Goal: Check status: Check status

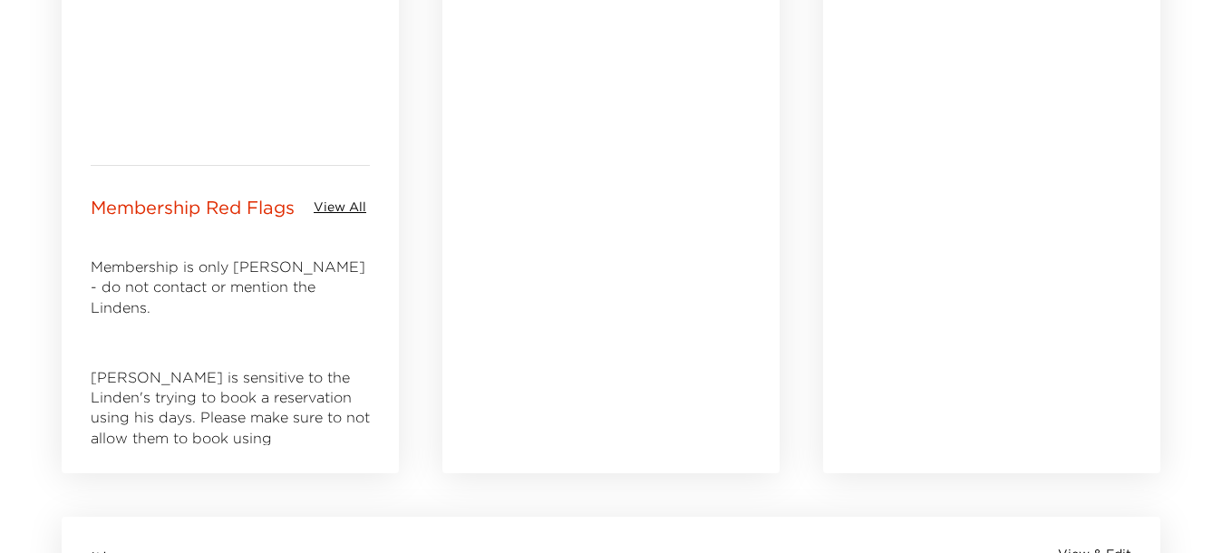
scroll to position [793, 0]
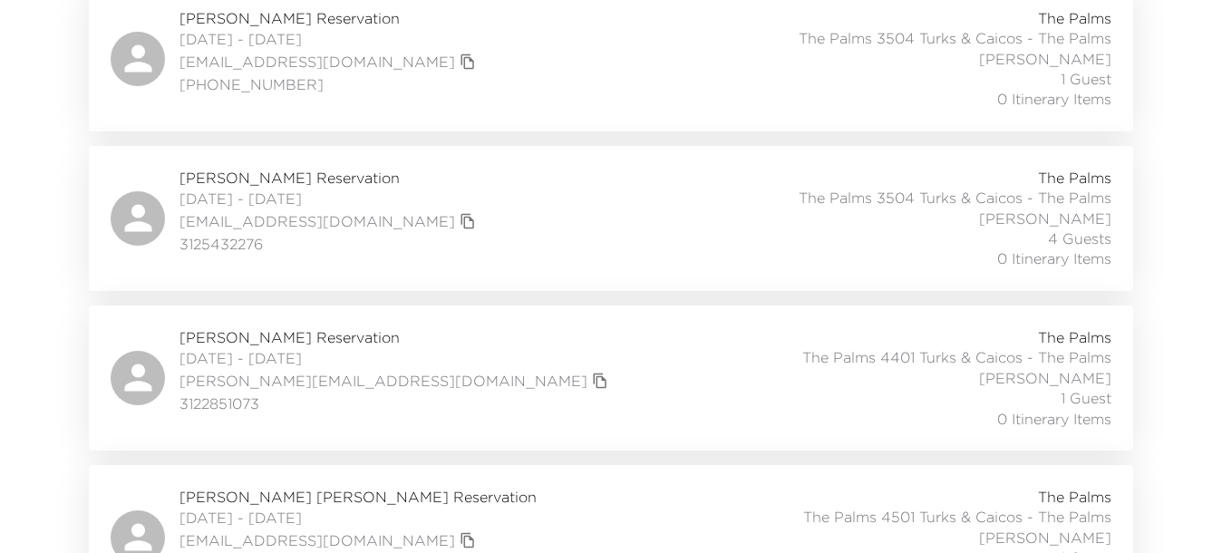
scroll to position [6801, 0]
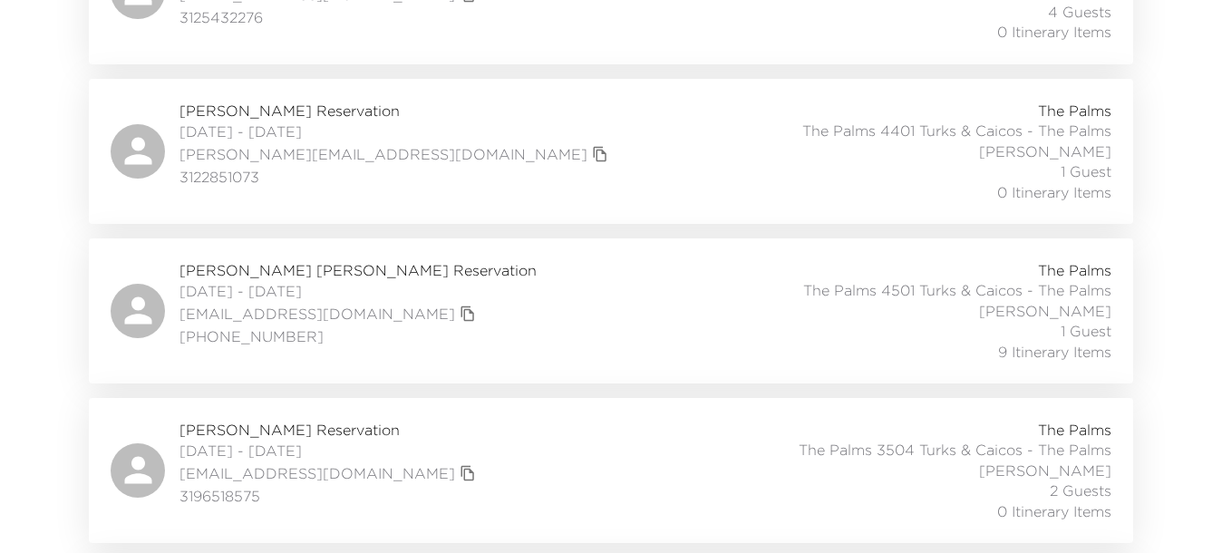
click at [309, 260] on span "[PERSON_NAME] [PERSON_NAME] Reservation" at bounding box center [358, 270] width 357 height 20
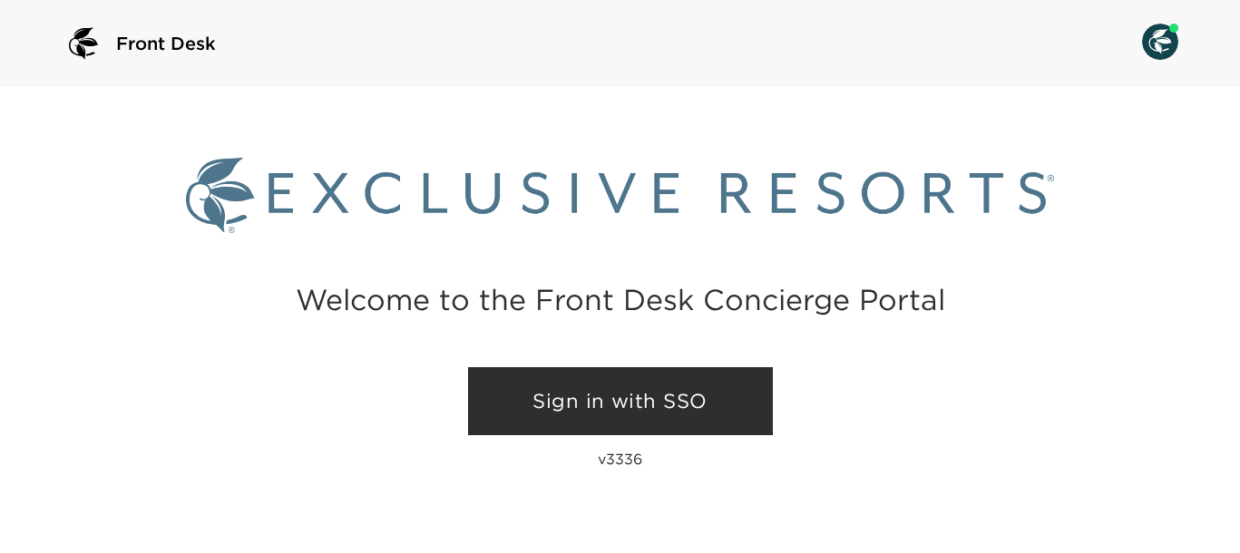
click at [615, 411] on link "Sign in with SSO" at bounding box center [620, 401] width 305 height 69
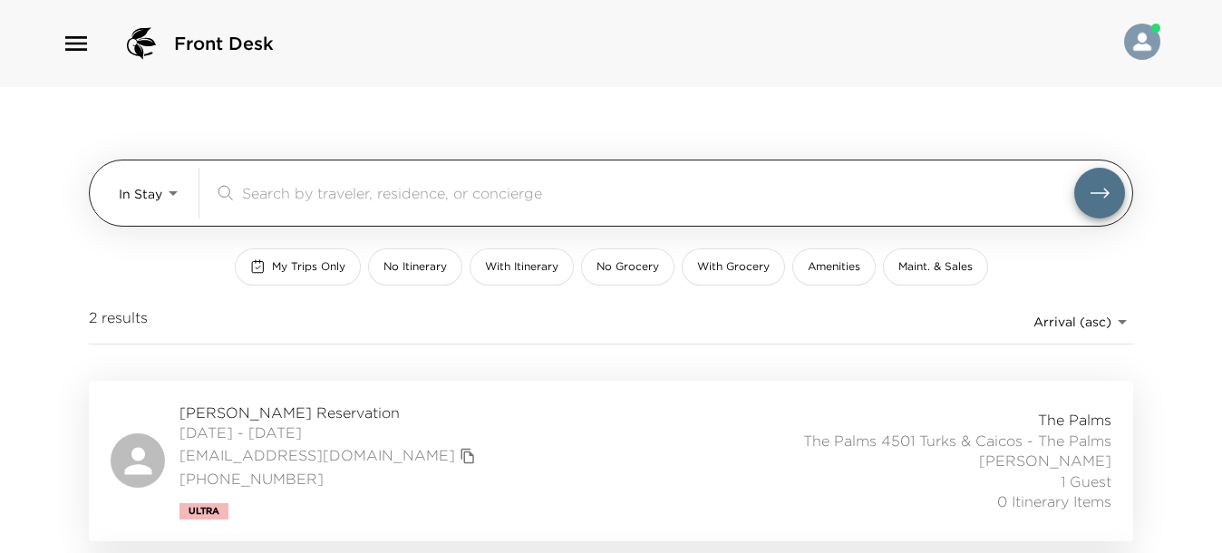
click at [193, 200] on div "In Stay In-Stay ​" at bounding box center [622, 193] width 1007 height 51
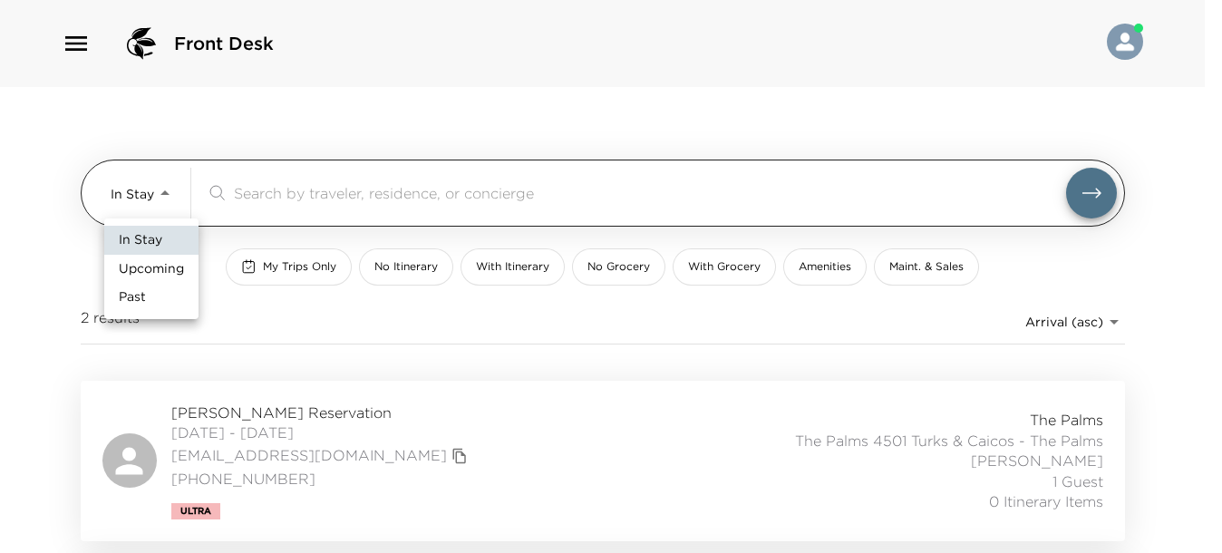
click at [176, 200] on body "Front Desk In Stay In-Stay ​ My Trips Only No Itinerary With Itinerary No Groce…" at bounding box center [611, 276] width 1222 height 553
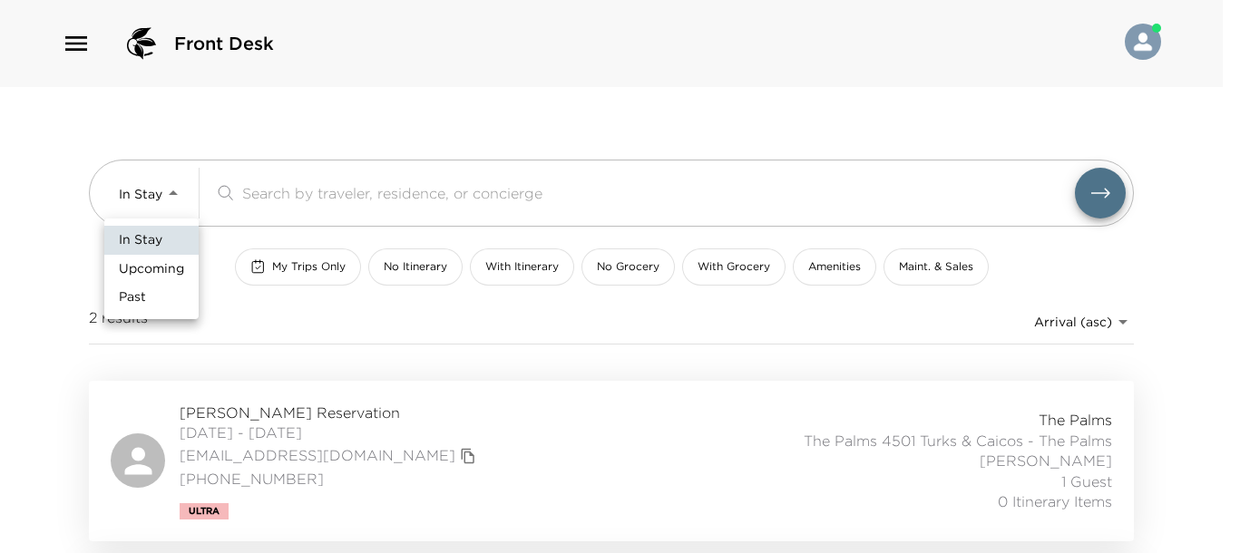
click at [187, 271] on li "Upcoming" at bounding box center [151, 269] width 94 height 29
type input "Upcoming"
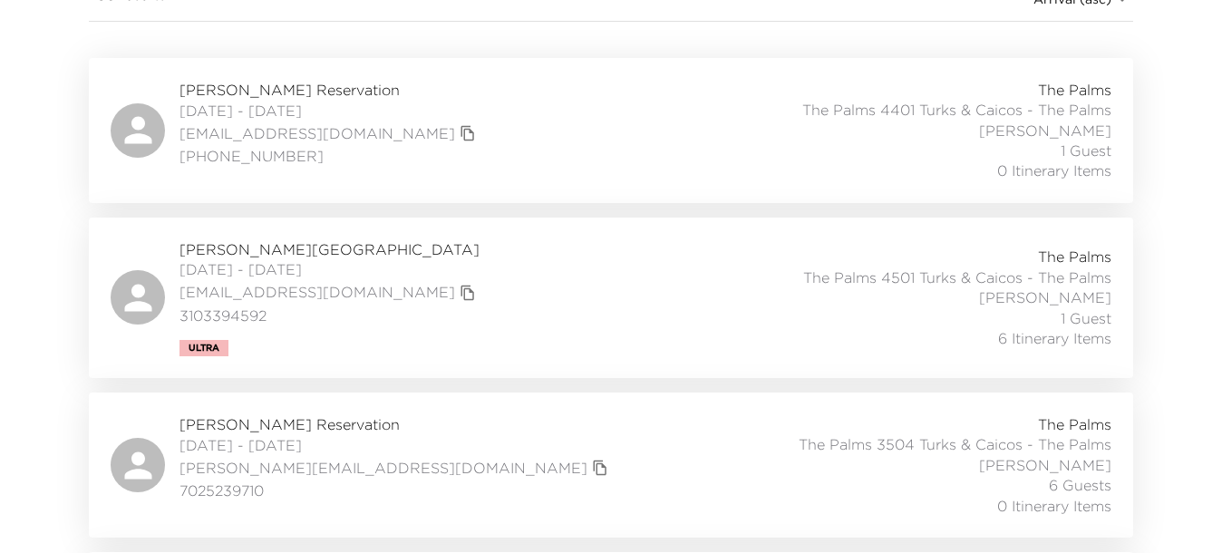
scroll to position [340, 0]
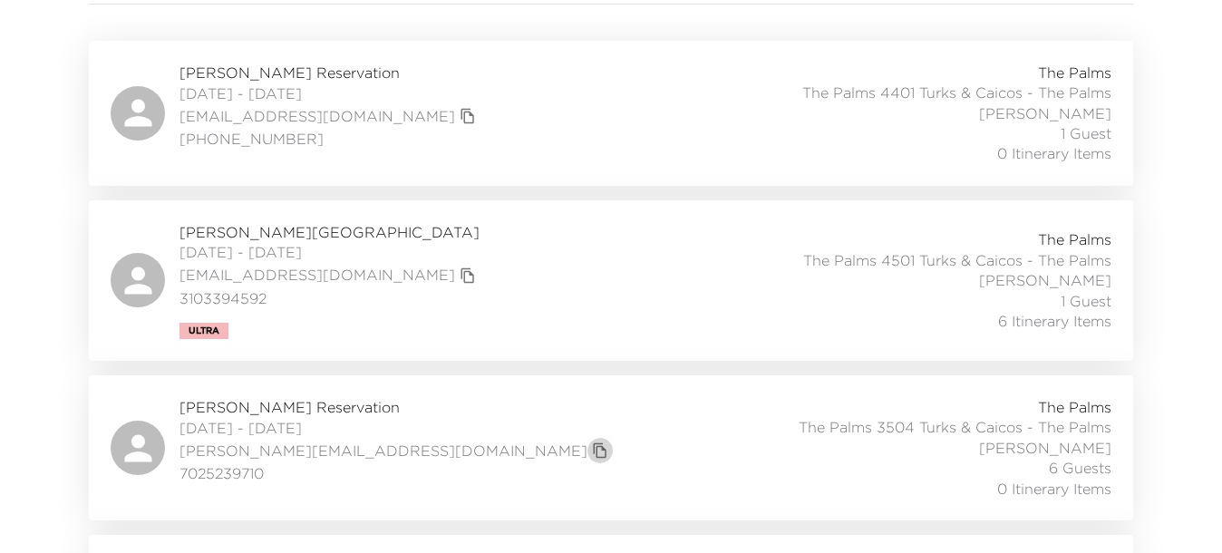
click at [592, 452] on icon "copy primary member email" at bounding box center [600, 451] width 16 height 16
click at [460, 118] on icon "copy primary member email" at bounding box center [468, 116] width 16 height 16
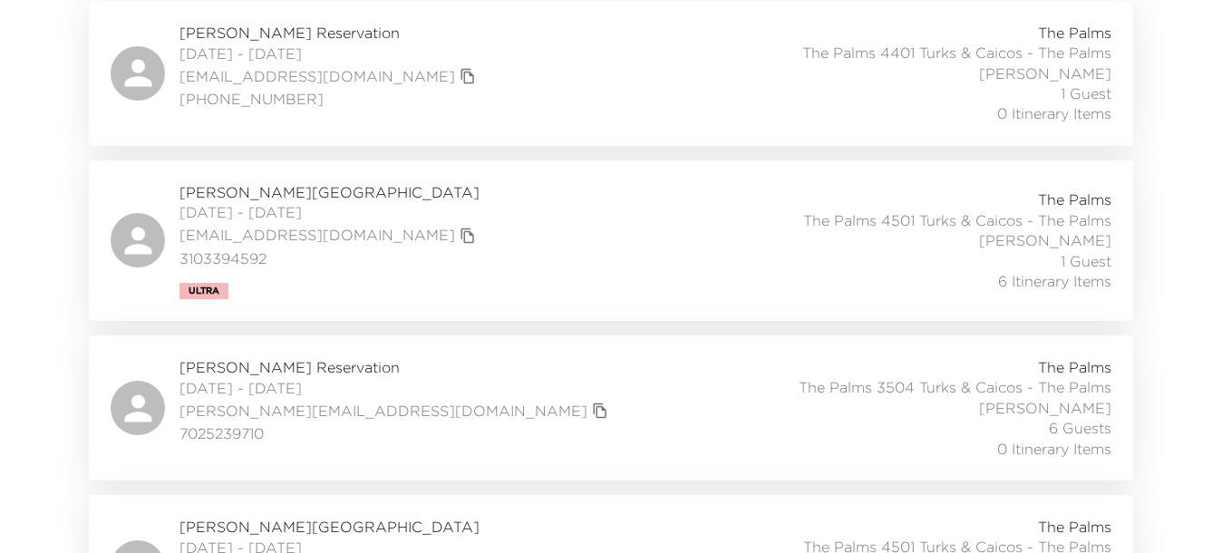
scroll to position [227, 0]
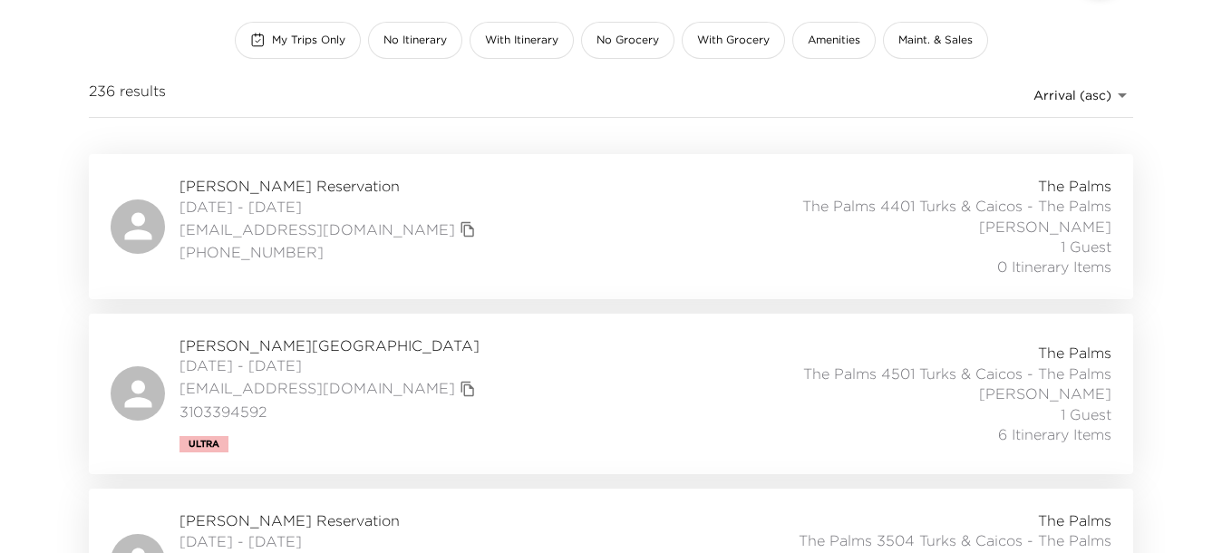
click at [460, 234] on icon "copy primary member email" at bounding box center [468, 229] width 16 height 16
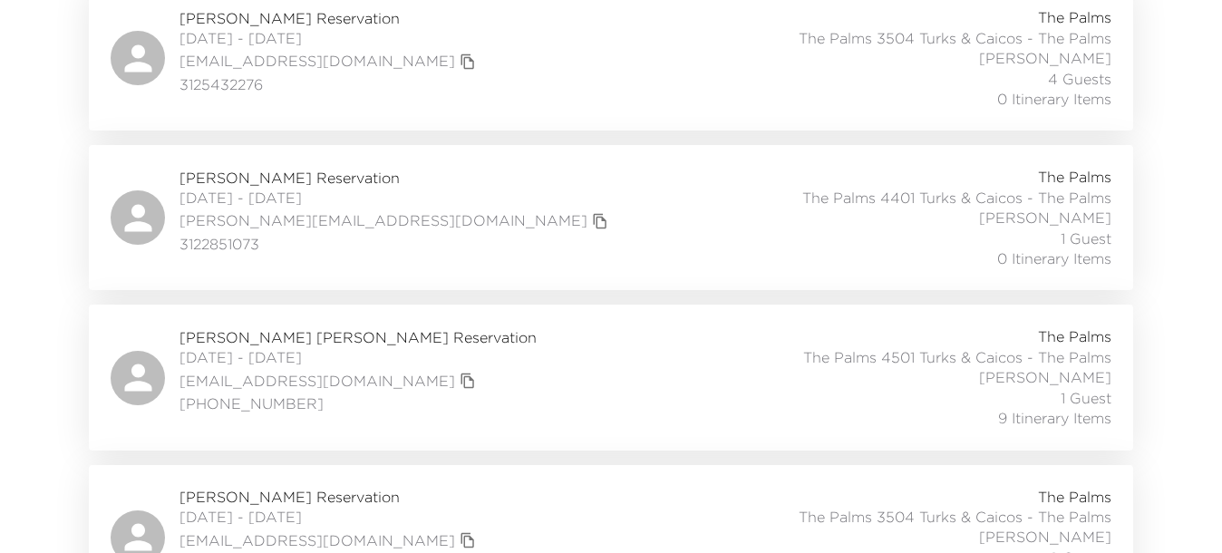
scroll to position [6344, 0]
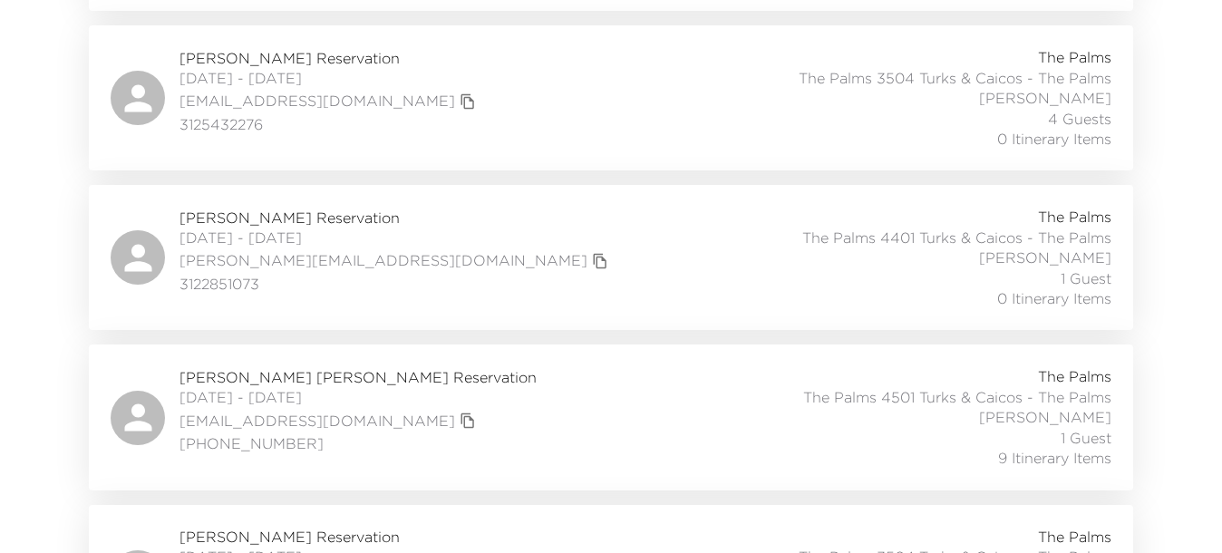
click at [306, 367] on span "[PERSON_NAME] [PERSON_NAME] Reservation" at bounding box center [358, 377] width 357 height 20
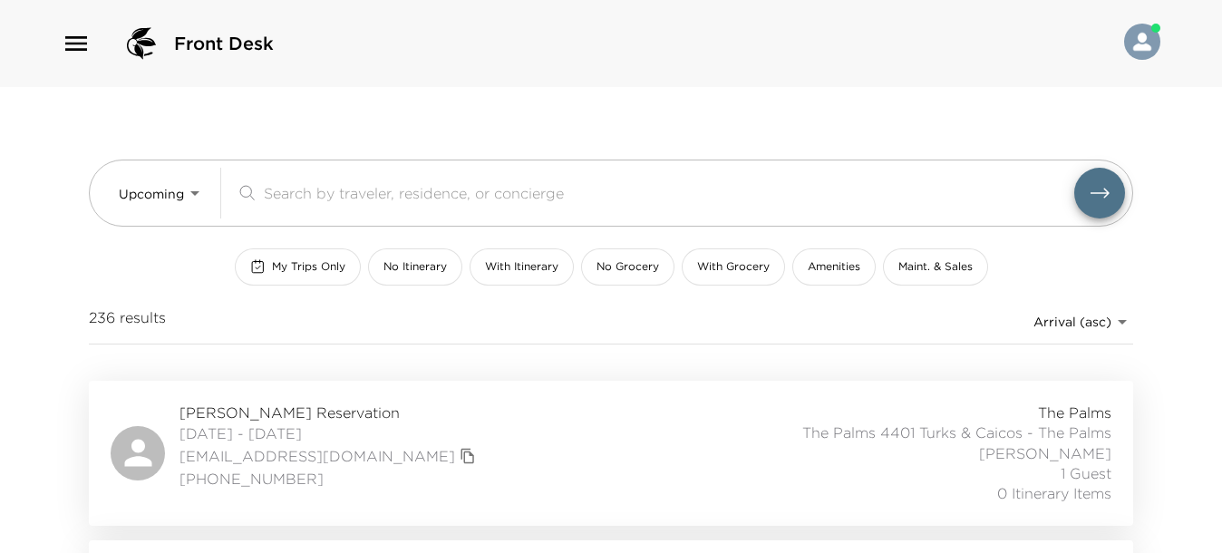
scroll to position [227, 0]
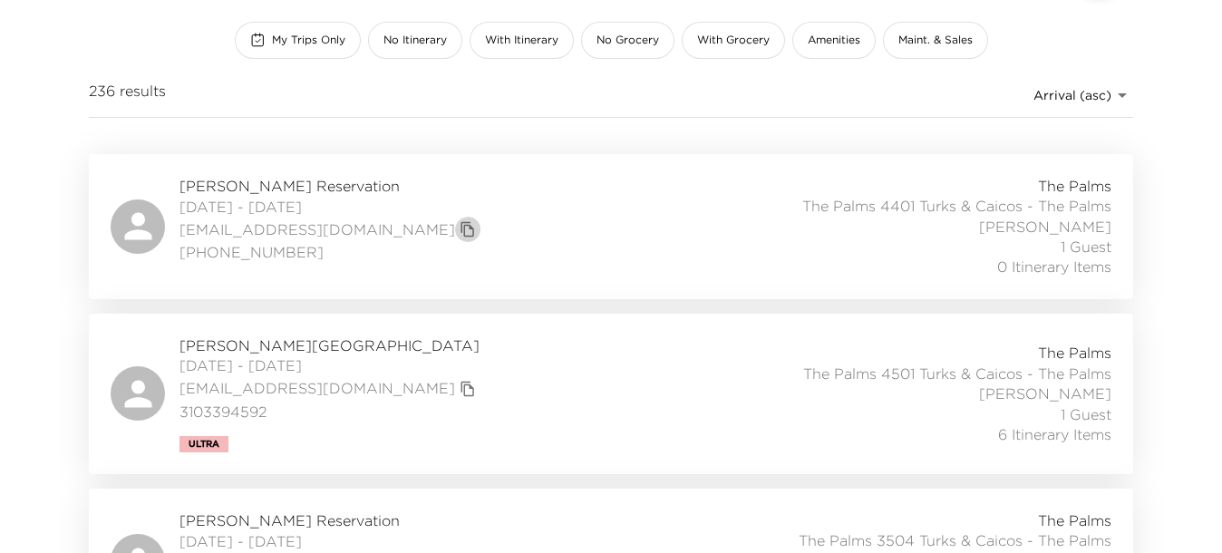
click at [460, 231] on icon "copy primary member email" at bounding box center [468, 229] width 16 height 16
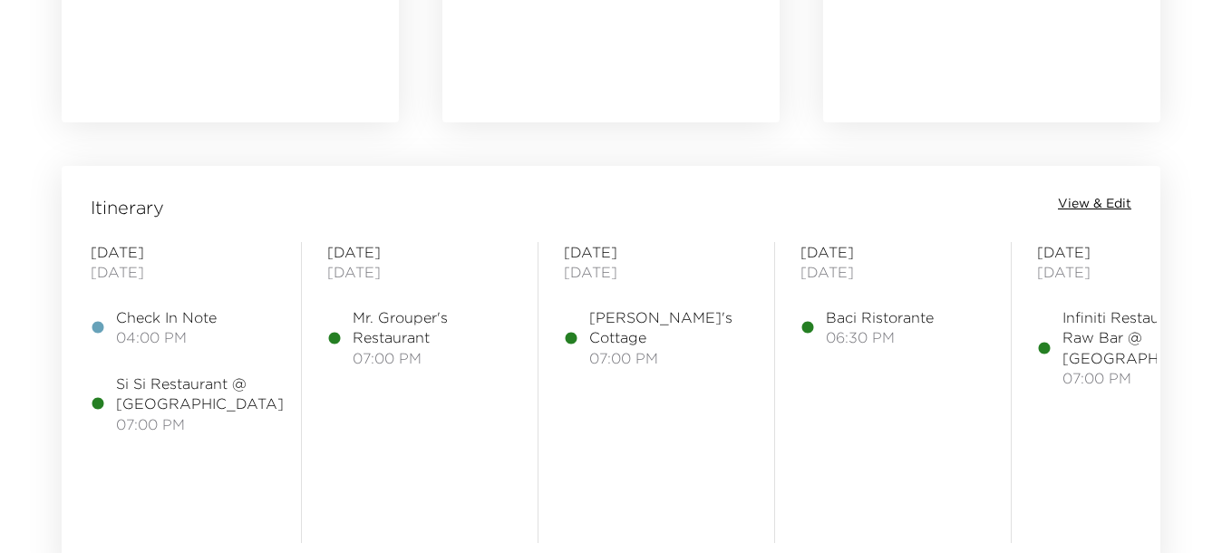
scroll to position [1360, 0]
